Goal: Task Accomplishment & Management: Use online tool/utility

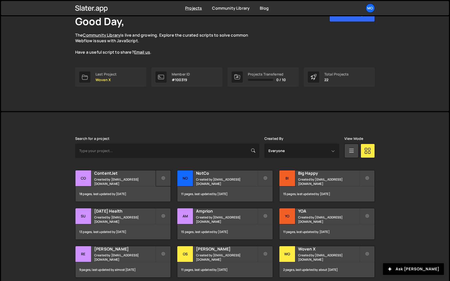
scroll to position [38, 0]
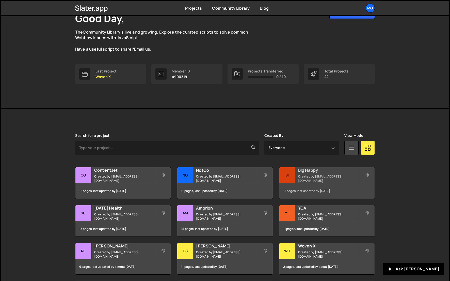
click at [323, 176] on small "Created by [EMAIL_ADDRESS][DOMAIN_NAME]" at bounding box center [328, 178] width 61 height 9
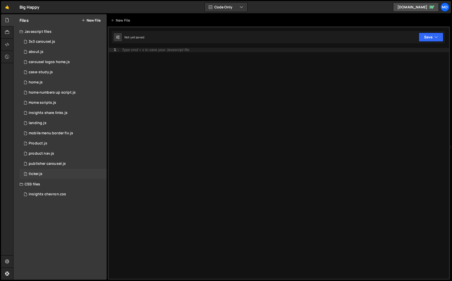
click at [53, 171] on div "1 ticker.js 0" at bounding box center [63, 174] width 87 height 10
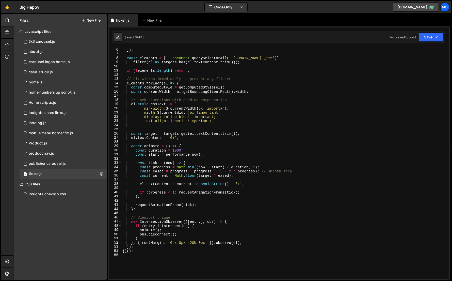
scroll to position [113, 0]
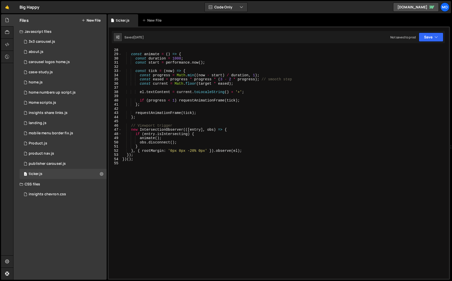
click at [150, 148] on div "el . textContent = '0+' ; const animate = ( ) => { const duration = 1000 ; cons…" at bounding box center [283, 163] width 325 height 239
type textarea "})();"
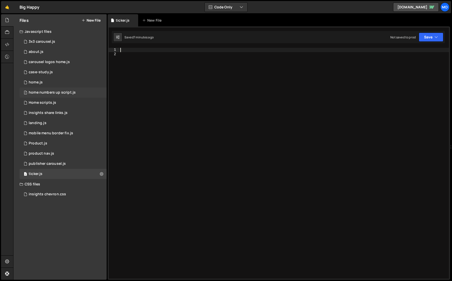
click at [74, 95] on div "1 home numbers up script.js 0" at bounding box center [63, 92] width 87 height 10
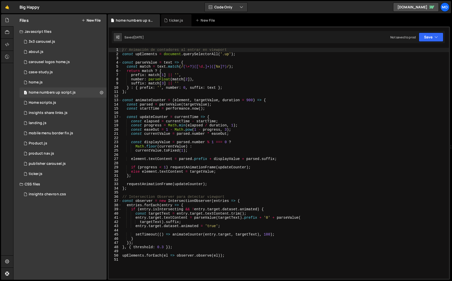
type textarea "const startTime = performance.now();"
click at [155, 109] on div "// Animación de contadores al entrar en viewport const upElements = document . …" at bounding box center [285, 167] width 328 height 239
click at [67, 169] on div "1 ticker.js 0" at bounding box center [63, 174] width 87 height 10
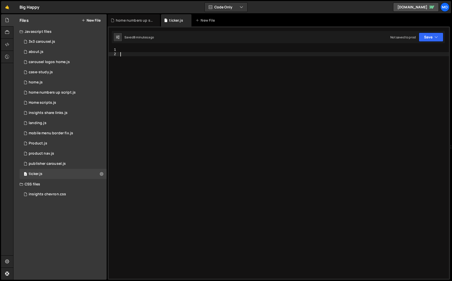
click at [136, 161] on div at bounding box center [284, 167] width 330 height 239
type textarea "})();"
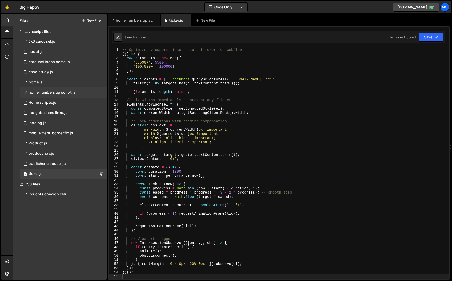
click at [61, 91] on div "home numbers up script.js" at bounding box center [52, 92] width 47 height 5
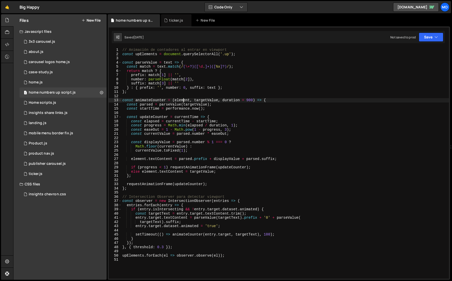
click at [183, 101] on div "// Animación de contadores al entrar en viewport const upElements = document . …" at bounding box center [285, 167] width 328 height 239
type textarea "upElements.forEach(el => observer.observe(el));"
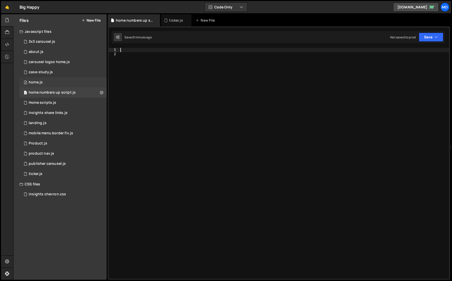
click at [68, 82] on div "6 home.js 0" at bounding box center [63, 82] width 87 height 10
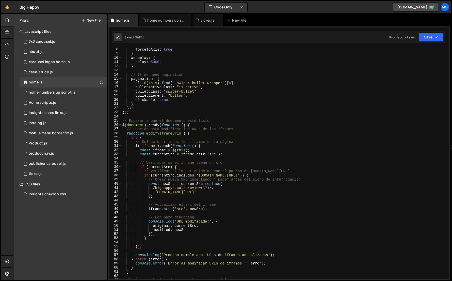
scroll to position [0, 0]
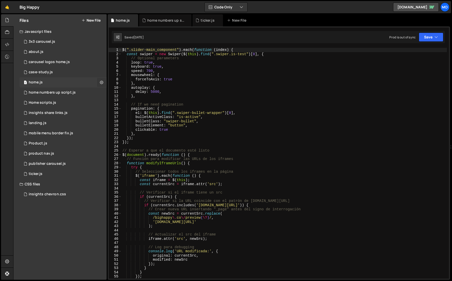
click at [102, 83] on icon at bounding box center [102, 82] width 4 height 5
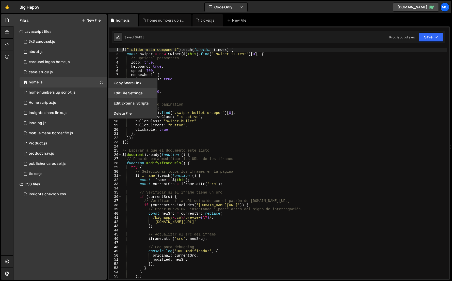
click at [115, 92] on button "Edit File Settings" at bounding box center [133, 93] width 50 height 10
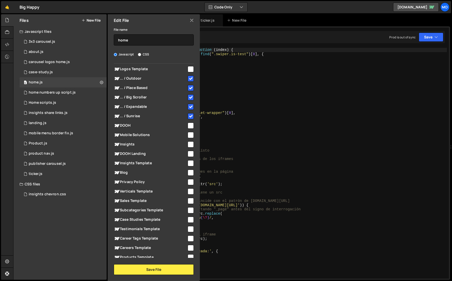
scroll to position [63, 0]
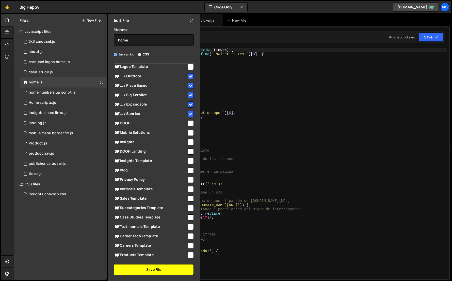
click at [155, 268] on button "Save File" at bounding box center [154, 269] width 80 height 11
